Goal: Information Seeking & Learning: Learn about a topic

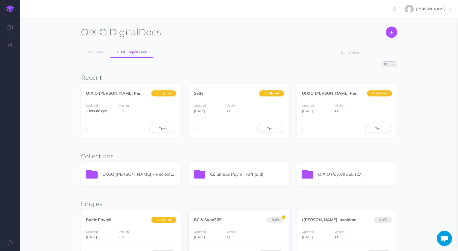
scroll to position [76, 0]
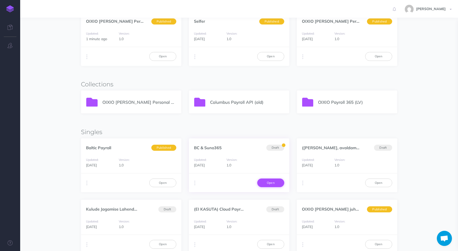
click at [271, 182] on link "Open" at bounding box center [270, 182] width 27 height 9
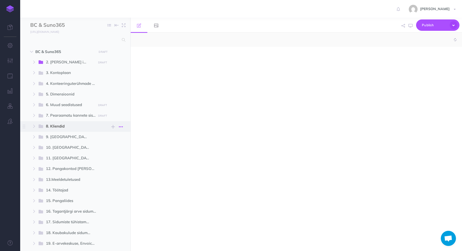
select select "null"
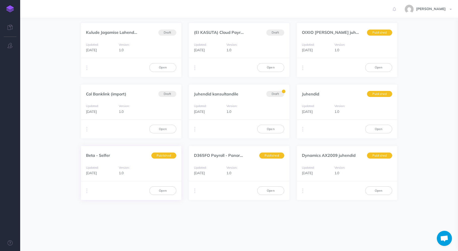
scroll to position [227, 0]
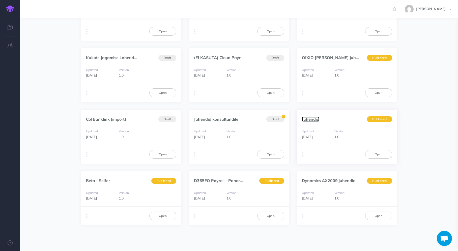
click at [312, 119] on link "Juhendid" at bounding box center [310, 119] width 17 height 5
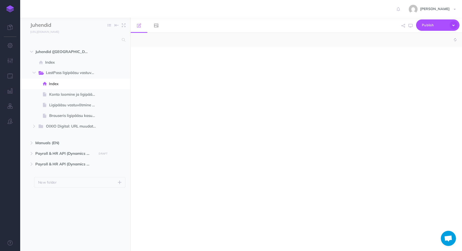
select select "null"
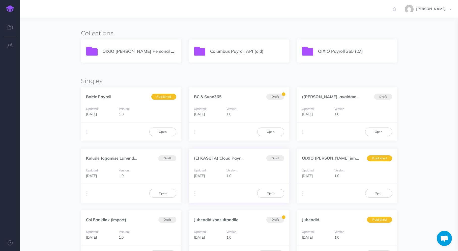
scroll to position [126, 0]
click at [96, 98] on link "Baltic Payroll" at bounding box center [98, 97] width 25 height 5
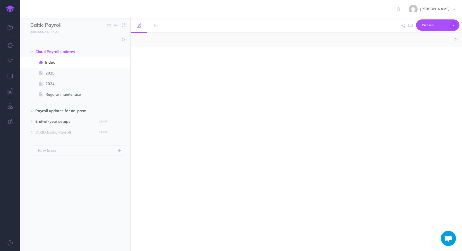
select select "null"
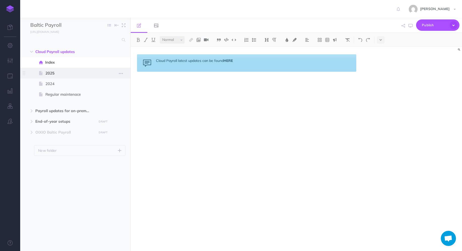
click at [56, 74] on span "2025" at bounding box center [72, 73] width 55 height 6
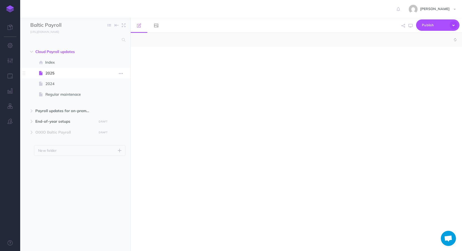
select select "null"
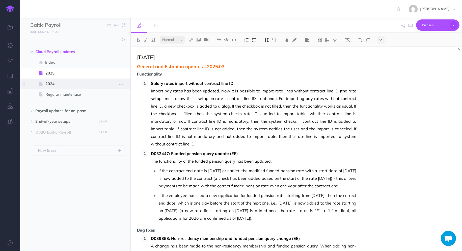
click at [52, 83] on span "2024" at bounding box center [72, 84] width 55 height 6
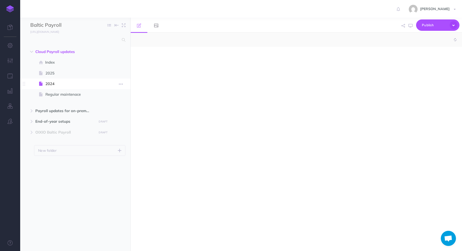
select select "null"
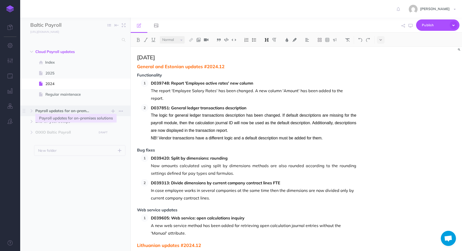
click at [50, 110] on span "Payroll updates for on-premises solutions" at bounding box center [64, 111] width 59 height 6
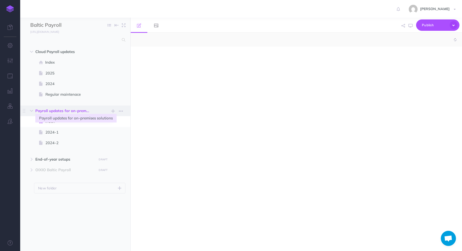
select select "null"
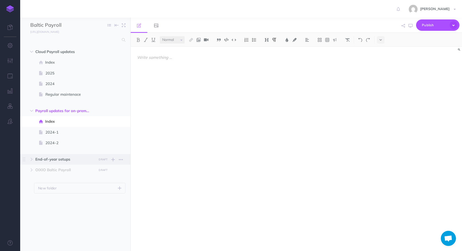
click at [62, 158] on span "End-of-year setups" at bounding box center [64, 159] width 59 height 6
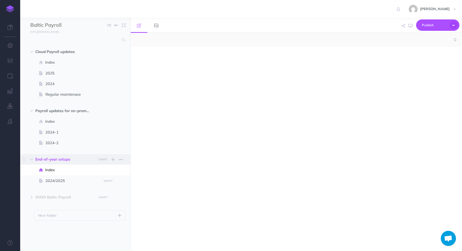
select select "null"
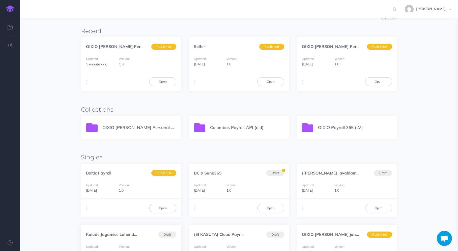
scroll to position [25, 0]
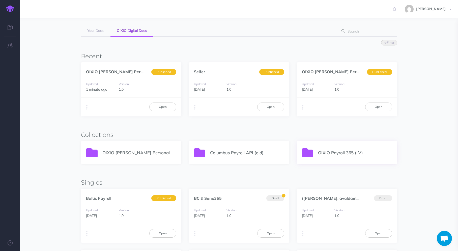
click at [346, 152] on p "OIXIO Payroll 365 (LV)" at bounding box center [355, 152] width 74 height 7
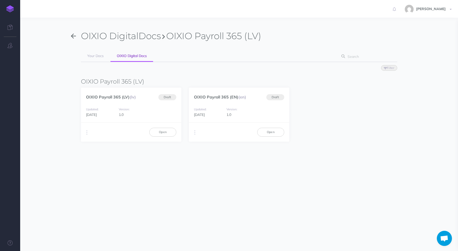
click at [72, 35] on icon "button" at bounding box center [73, 36] width 5 height 8
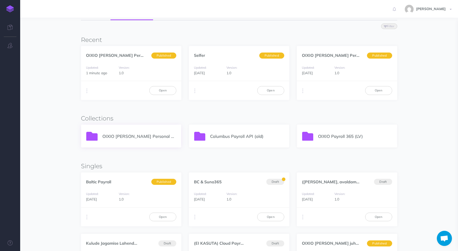
scroll to position [50, 0]
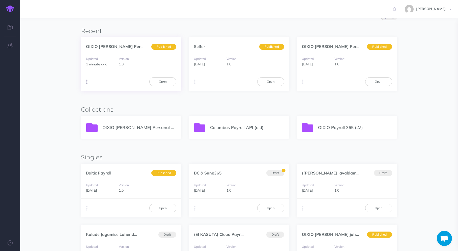
click at [87, 81] on icon "button" at bounding box center [86, 81] width 1 height 7
click at [132, 127] on p "OIXIO [PERSON_NAME] Personal 365" at bounding box center [139, 127] width 74 height 7
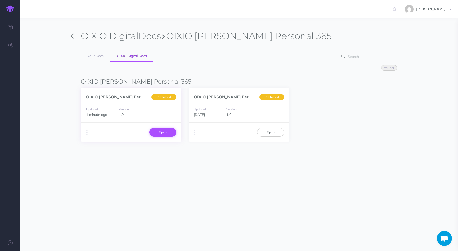
click at [162, 132] on link "Open" at bounding box center [162, 132] width 27 height 9
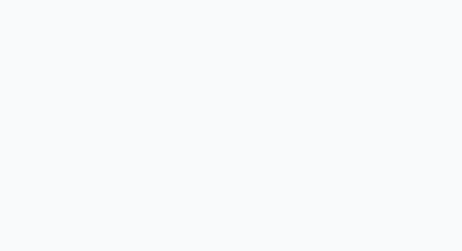
select select "et"
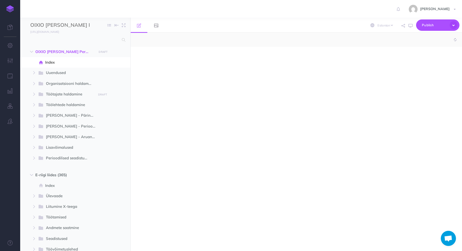
select select "null"
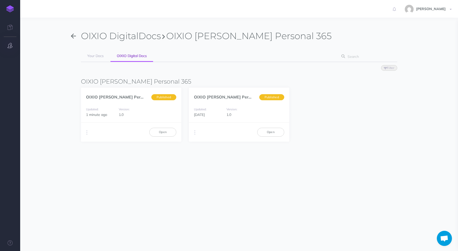
click at [12, 41] on button "button" at bounding box center [10, 45] width 20 height 15
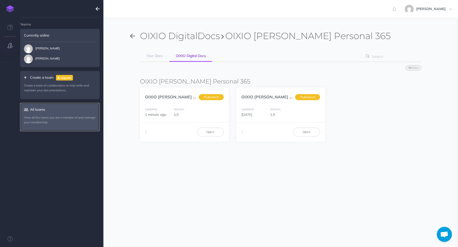
click at [60, 115] on link "All teams View all the teams you are a member of and manage your membership." at bounding box center [59, 117] width 79 height 28
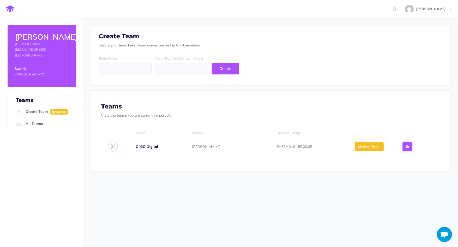
click at [409, 148] on icon at bounding box center [407, 147] width 3 height 4
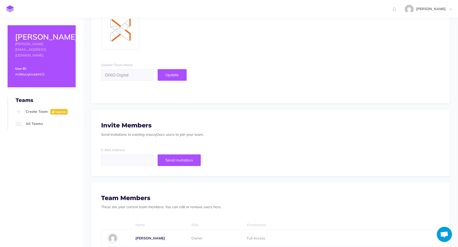
scroll to position [50, 0]
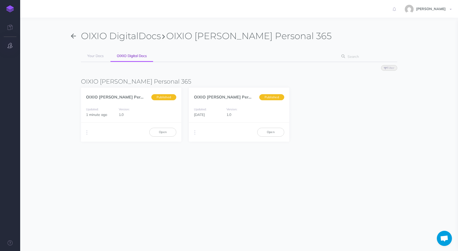
click at [11, 49] on button "button" at bounding box center [10, 45] width 20 height 15
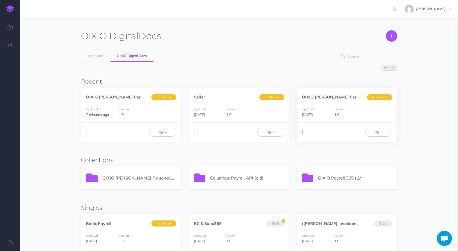
click at [303, 134] on icon "button" at bounding box center [302, 132] width 1 height 7
click at [316, 142] on button "Duplicate" at bounding box center [328, 142] width 63 height 9
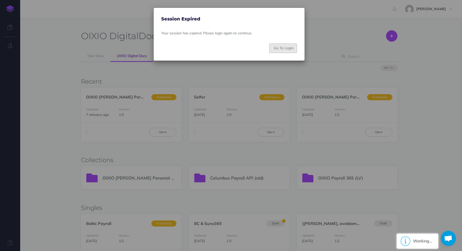
click at [291, 48] on button "Go To Login" at bounding box center [283, 48] width 28 height 10
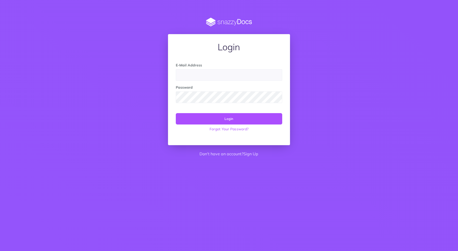
type input "[PERSON_NAME][EMAIL_ADDRESS][DOMAIN_NAME]"
click at [233, 118] on button "Login" at bounding box center [229, 118] width 106 height 11
type input "[PERSON_NAME][EMAIL_ADDRESS][DOMAIN_NAME]"
click at [234, 118] on button "Login" at bounding box center [229, 118] width 106 height 11
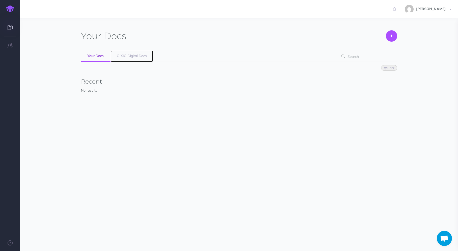
click at [121, 54] on span "OIXIO Digital Docs" at bounding box center [132, 55] width 30 height 5
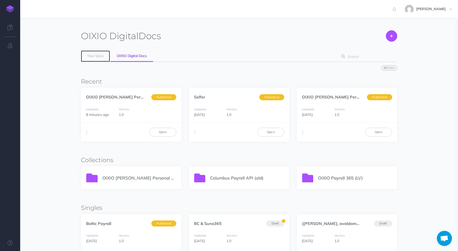
click at [92, 55] on span "Your Docs" at bounding box center [95, 55] width 16 height 5
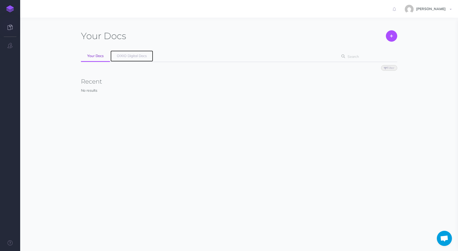
click at [131, 55] on span "OIXIO Digital Docs" at bounding box center [132, 55] width 30 height 5
